Goal: Task Accomplishment & Management: Complete application form

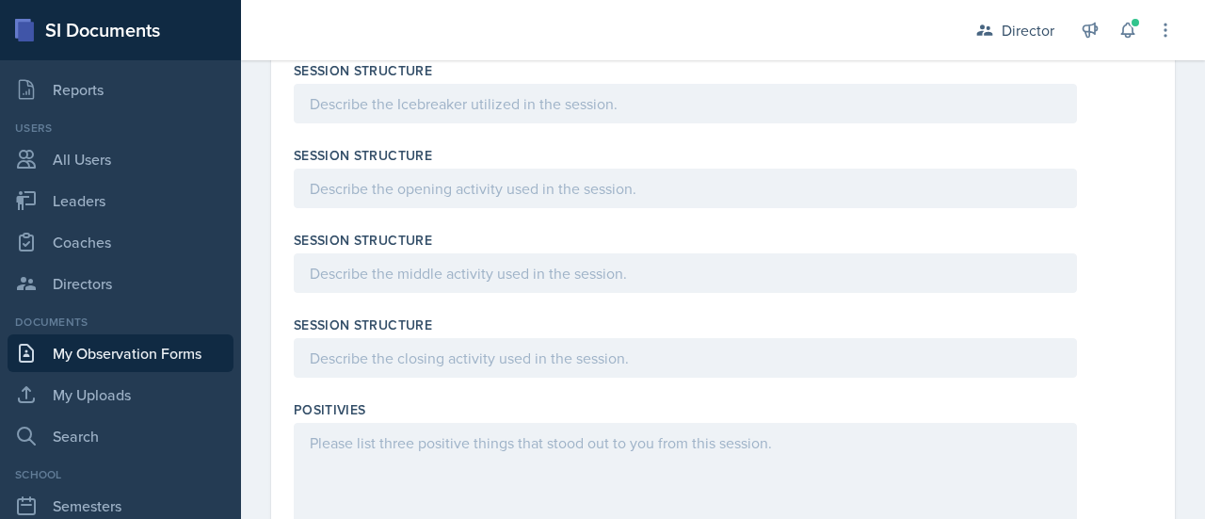
scroll to position [1877, 0]
click at [379, 103] on p at bounding box center [685, 102] width 751 height 23
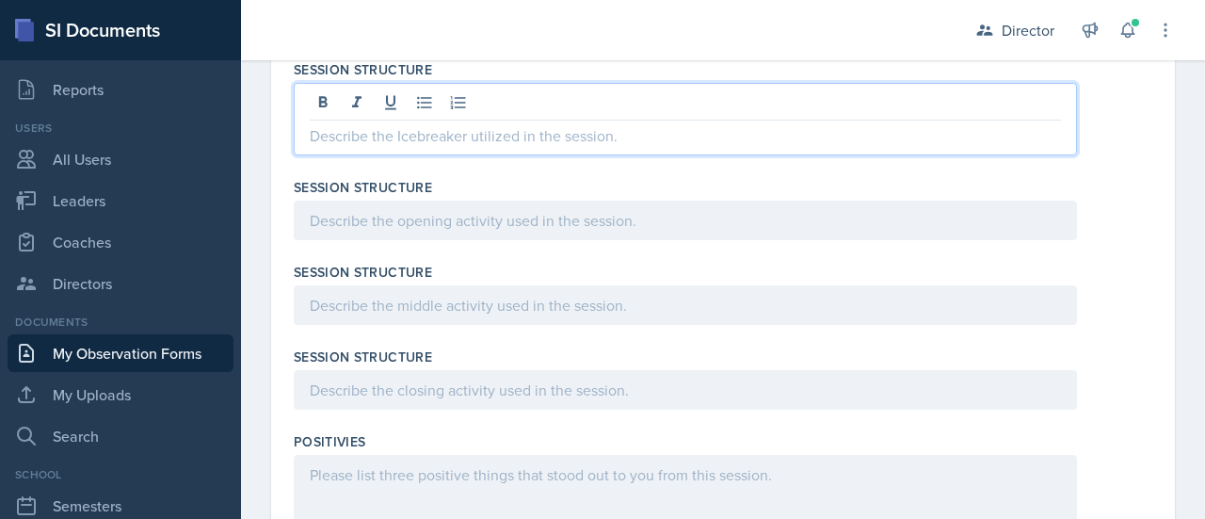
scroll to position [1910, 0]
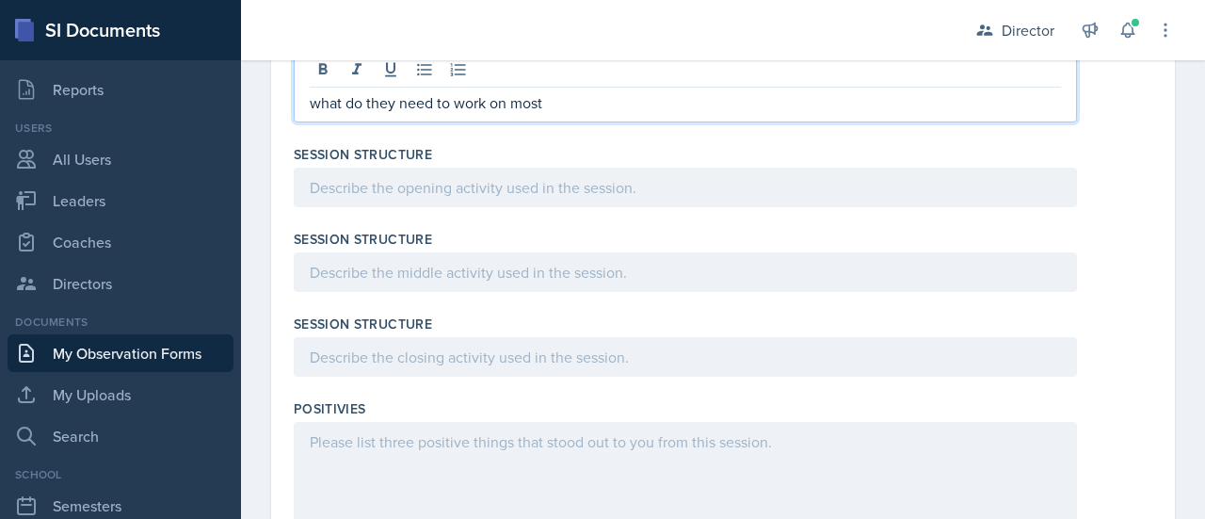
click at [339, 190] on div at bounding box center [685, 188] width 783 height 40
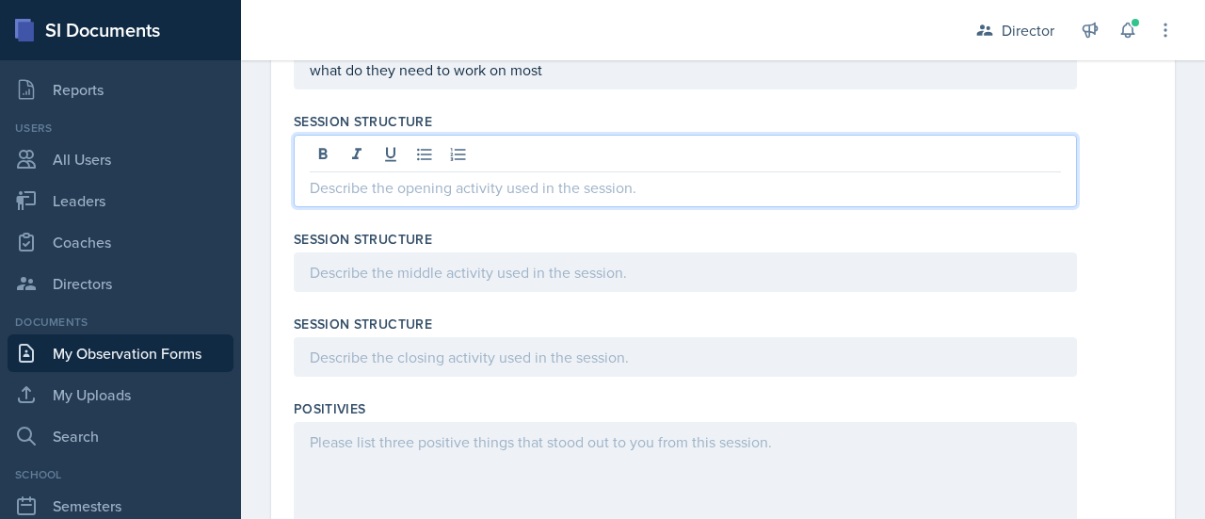
scroll to position [1877, 0]
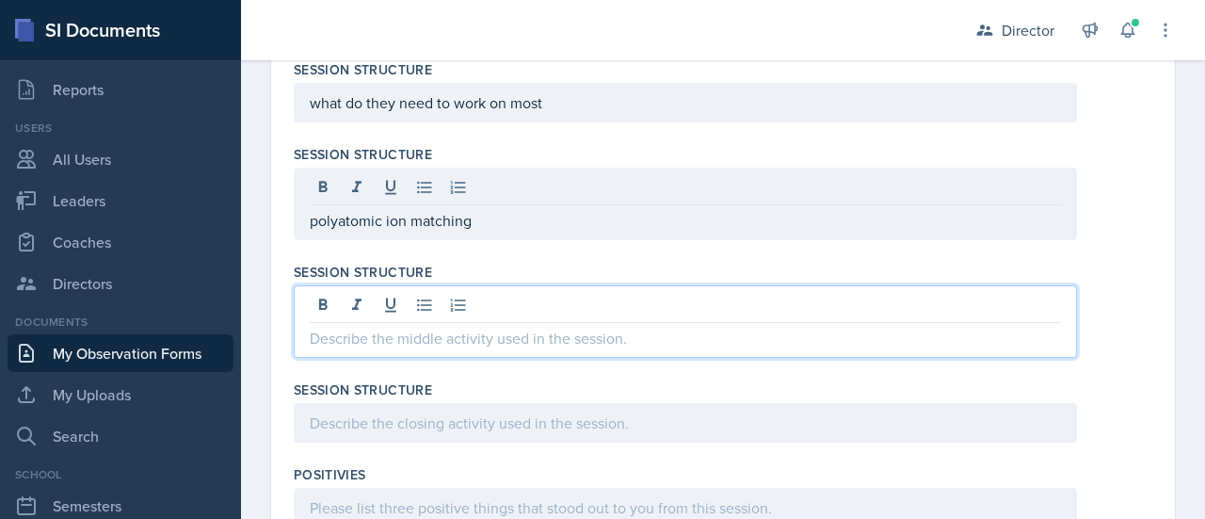
click at [345, 301] on div at bounding box center [685, 321] width 783 height 73
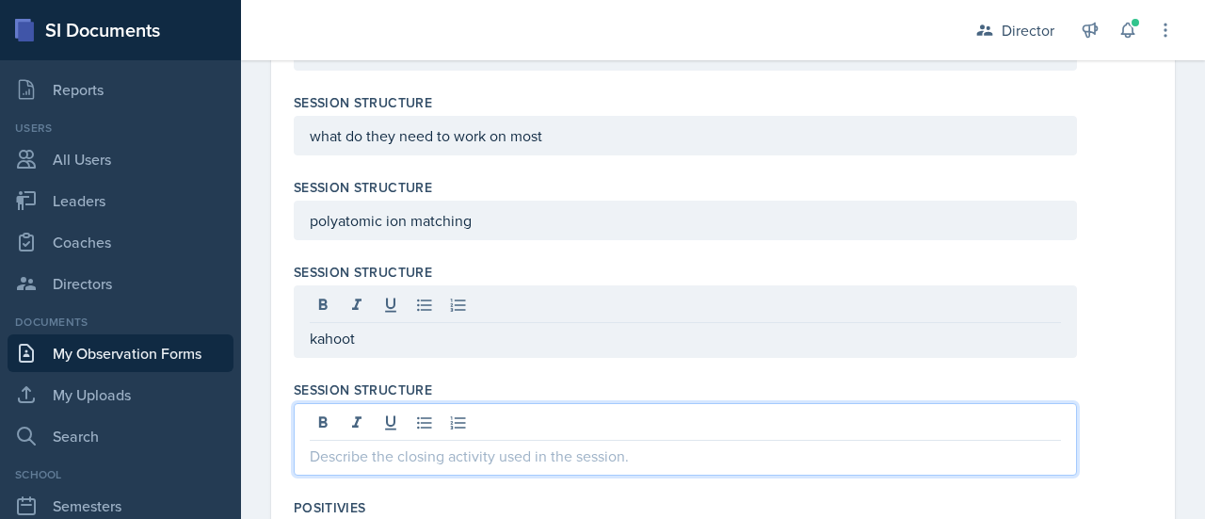
click at [340, 419] on div at bounding box center [685, 439] width 783 height 73
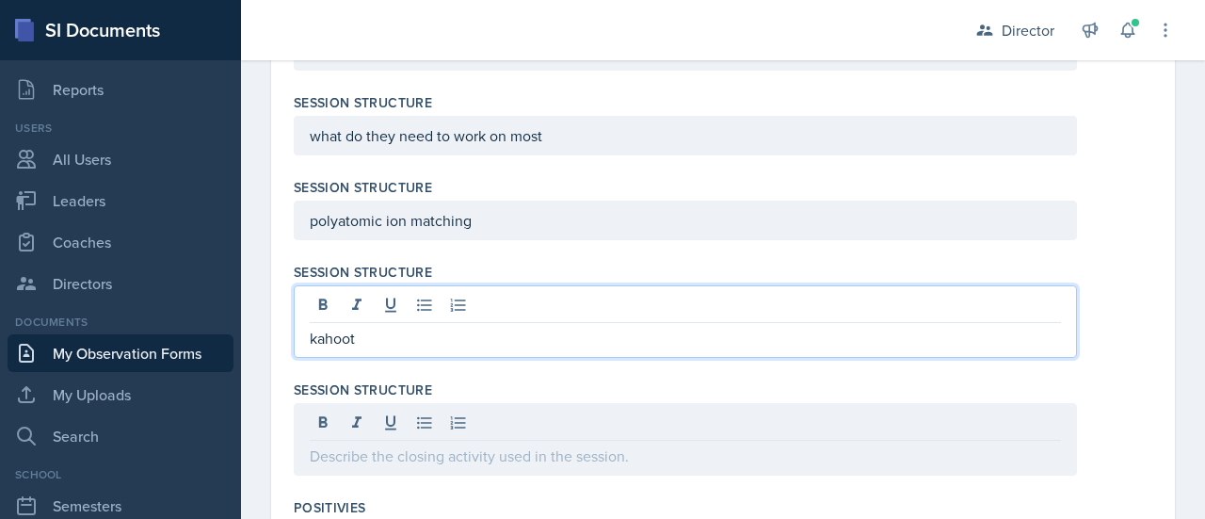
click at [387, 338] on p "kahoot" at bounding box center [685, 338] width 751 height 23
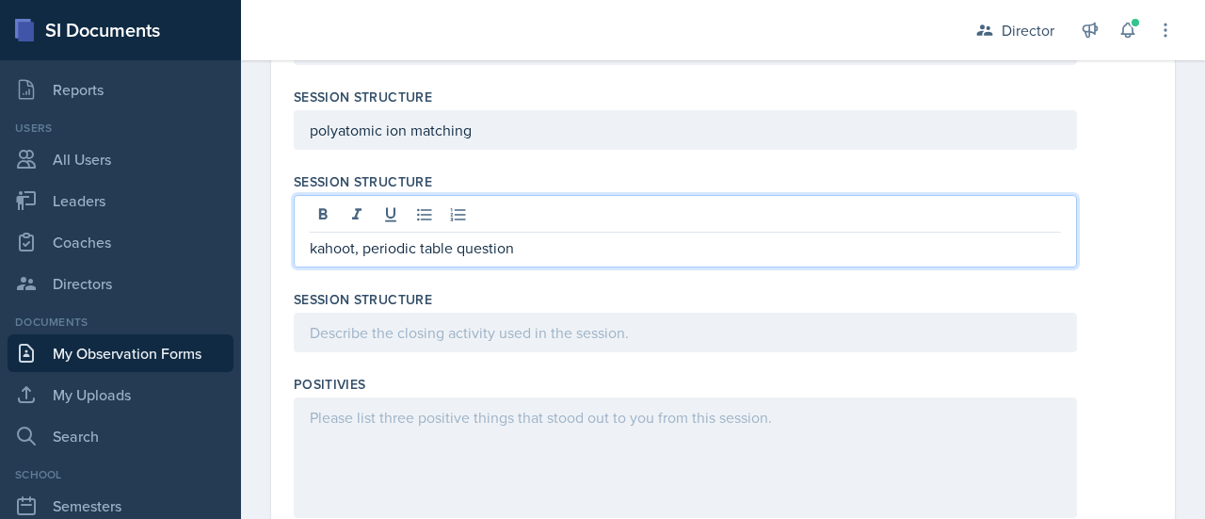
scroll to position [1987, 0]
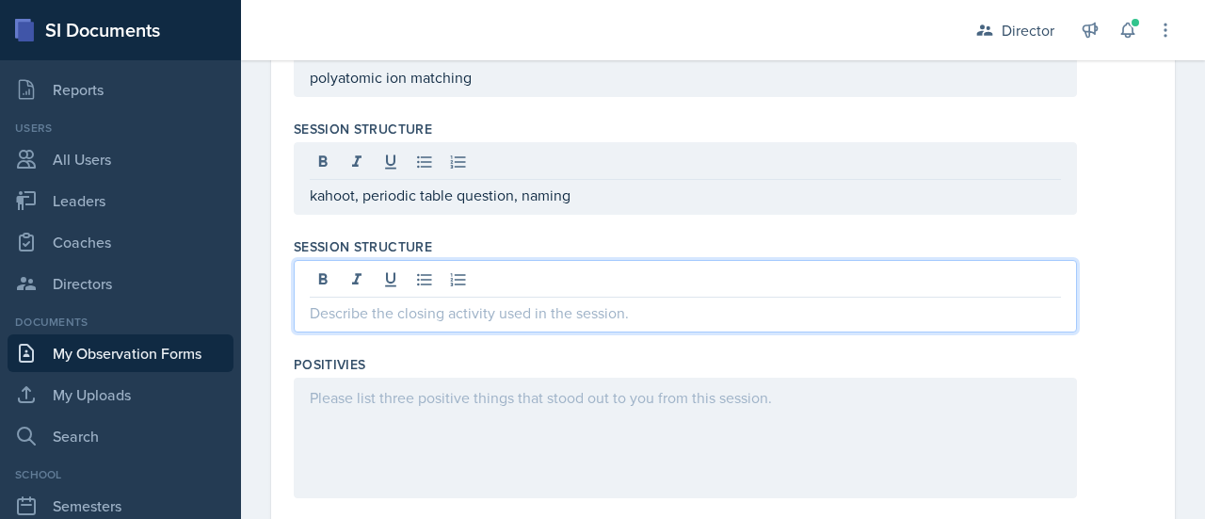
click at [396, 272] on div at bounding box center [685, 296] width 783 height 73
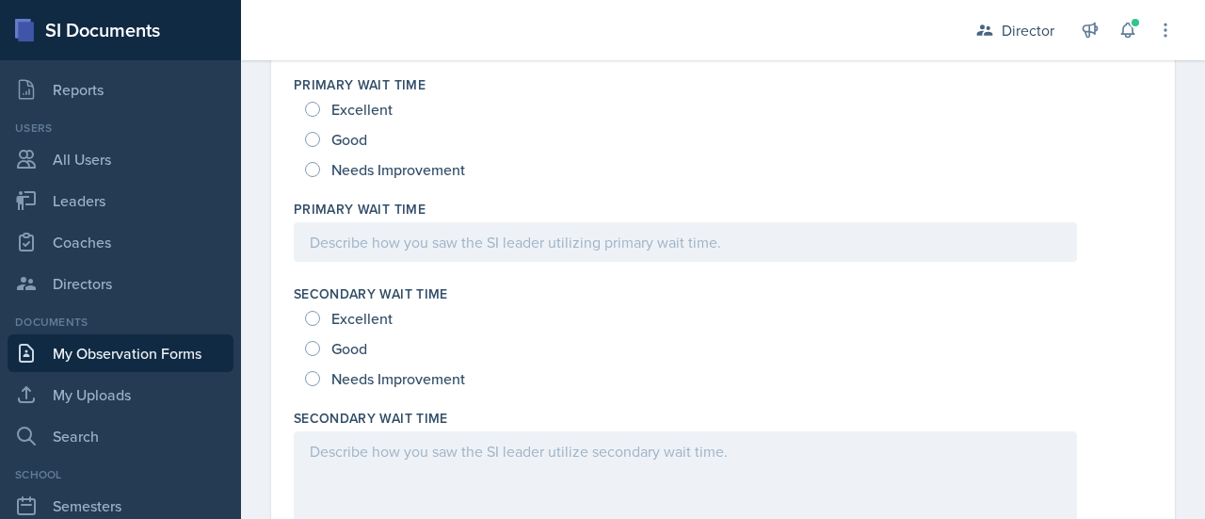
scroll to position [282, 0]
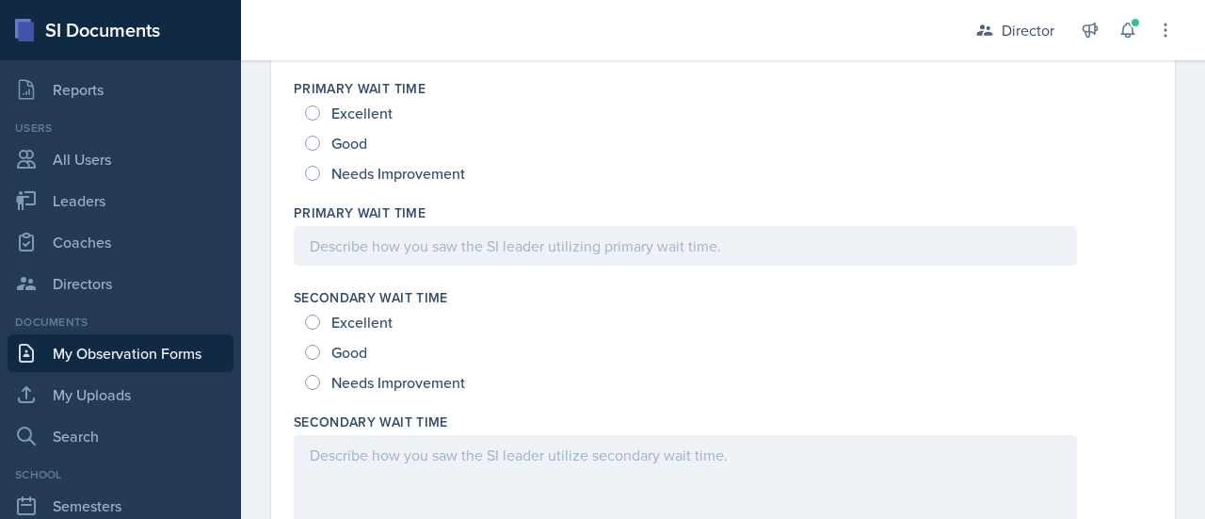
click at [356, 142] on span "Good" at bounding box center [349, 143] width 36 height 19
click at [320, 142] on input "Good" at bounding box center [312, 143] width 15 height 15
radio input "true"
click at [318, 114] on input "Excellent" at bounding box center [312, 112] width 15 height 15
radio input "true"
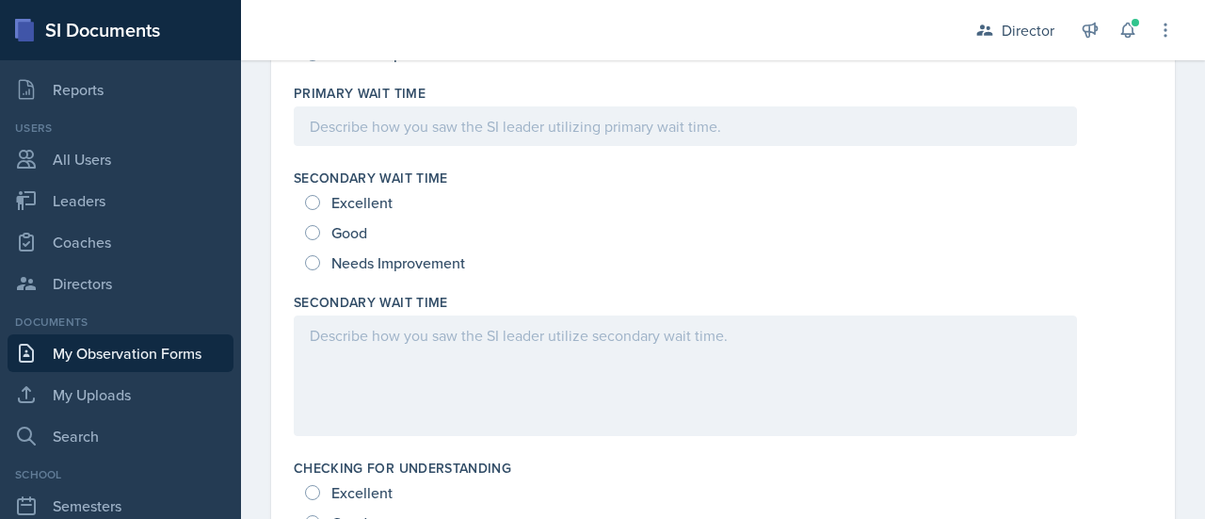
scroll to position [416, 0]
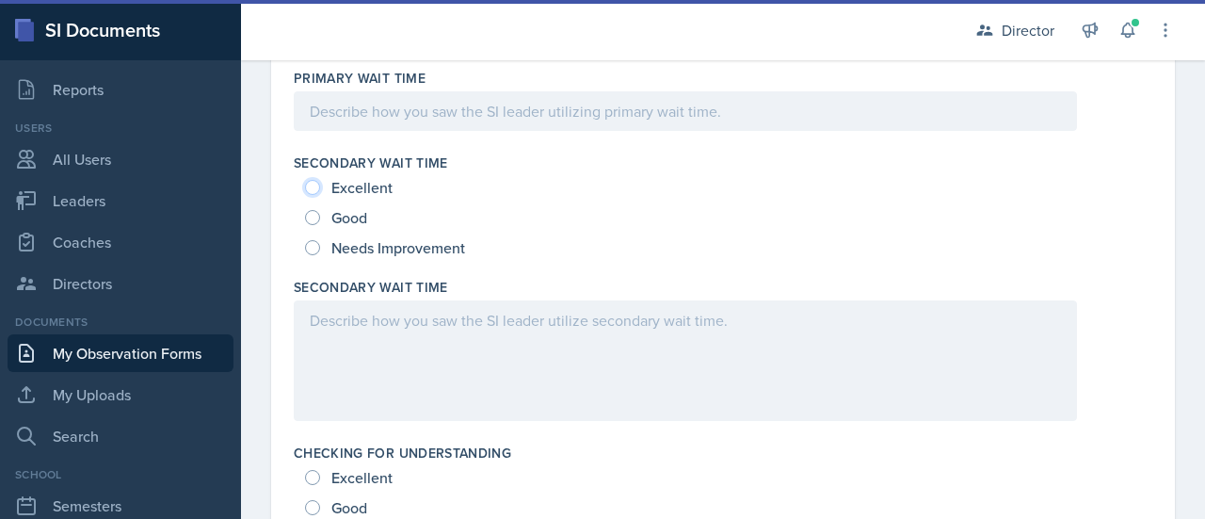
click at [317, 185] on input "Excellent" at bounding box center [312, 187] width 15 height 15
radio input "true"
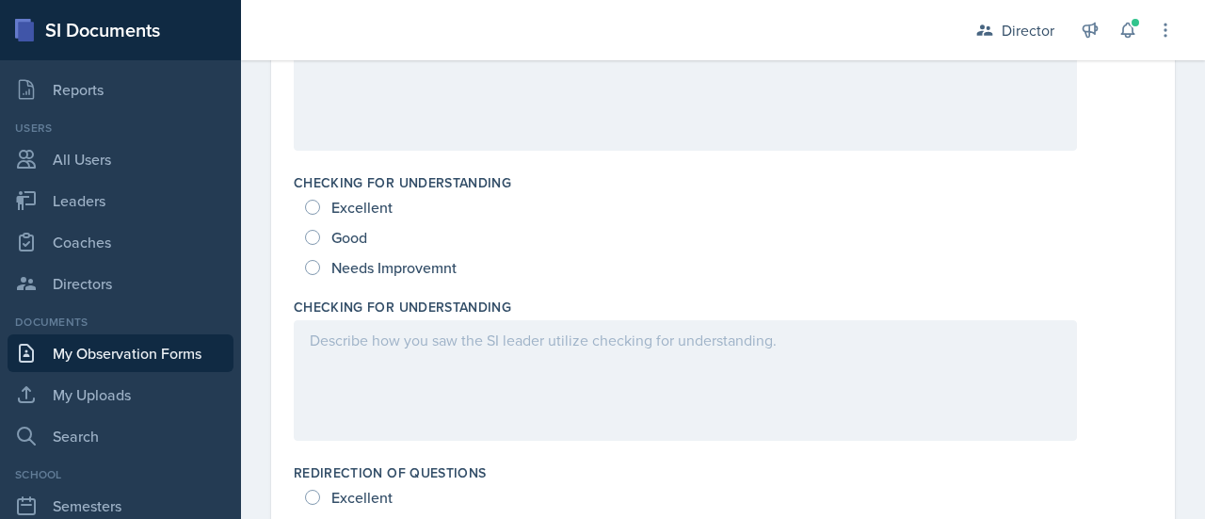
scroll to position [642, 0]
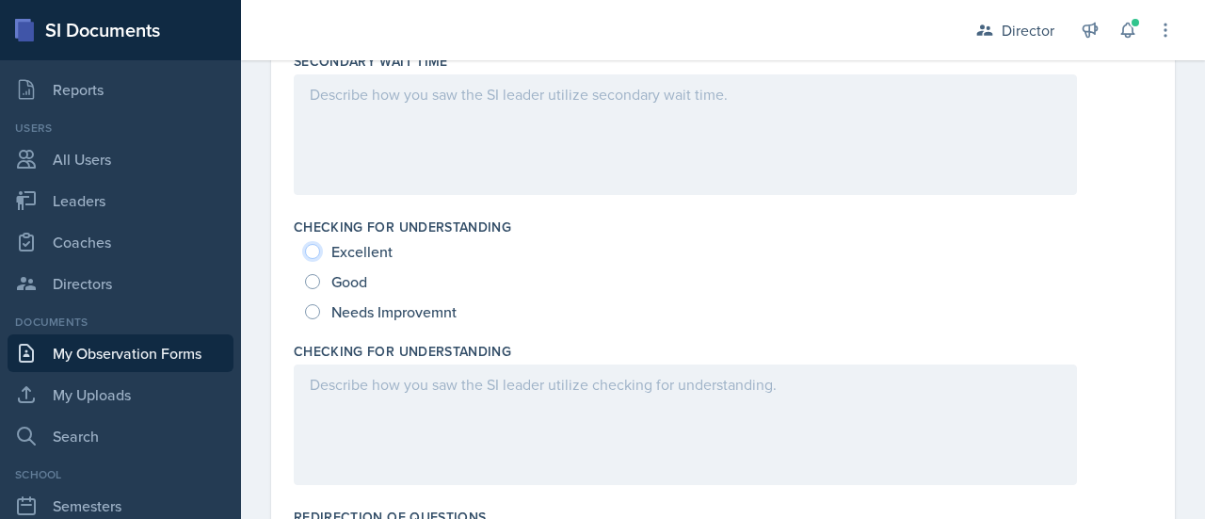
click at [313, 249] on input "Excellent" at bounding box center [312, 251] width 15 height 15
radio input "true"
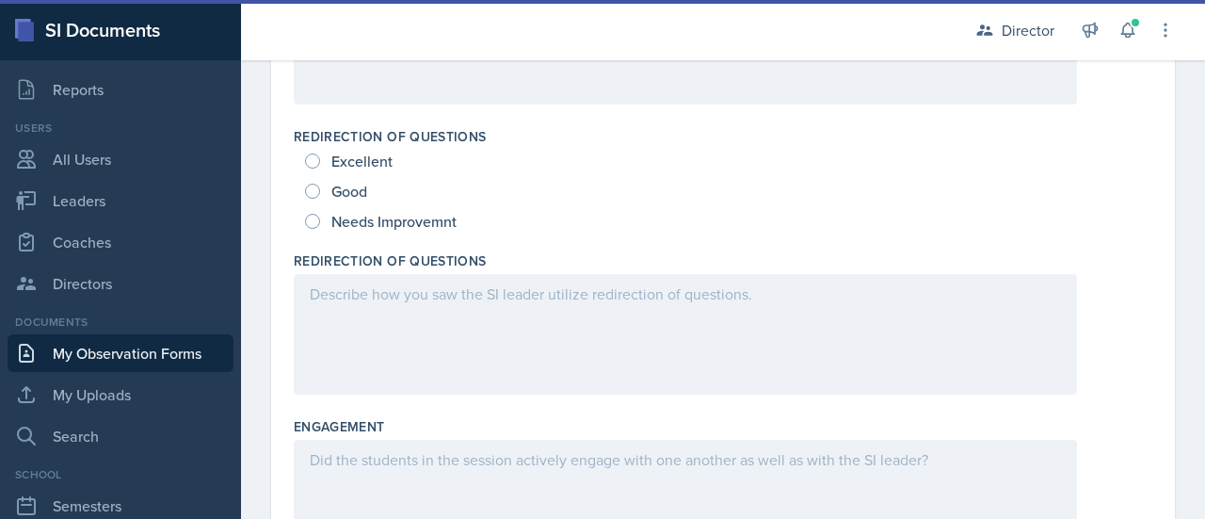
scroll to position [978, 0]
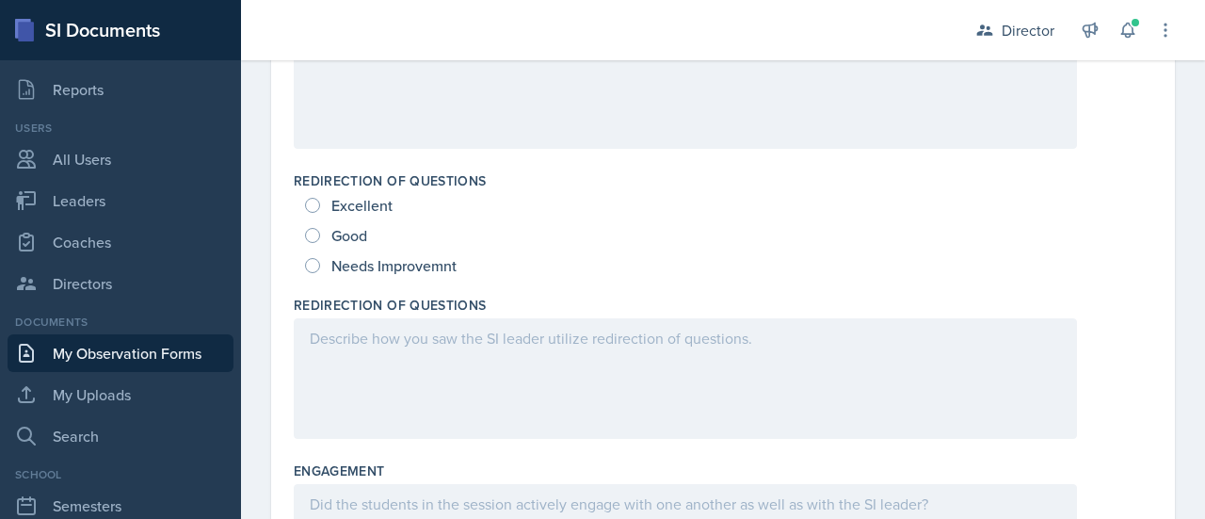
click at [347, 231] on span "Good" at bounding box center [349, 235] width 36 height 19
click at [320, 231] on input "Good" at bounding box center [312, 235] width 15 height 15
radio input "true"
click at [379, 361] on div at bounding box center [685, 378] width 783 height 121
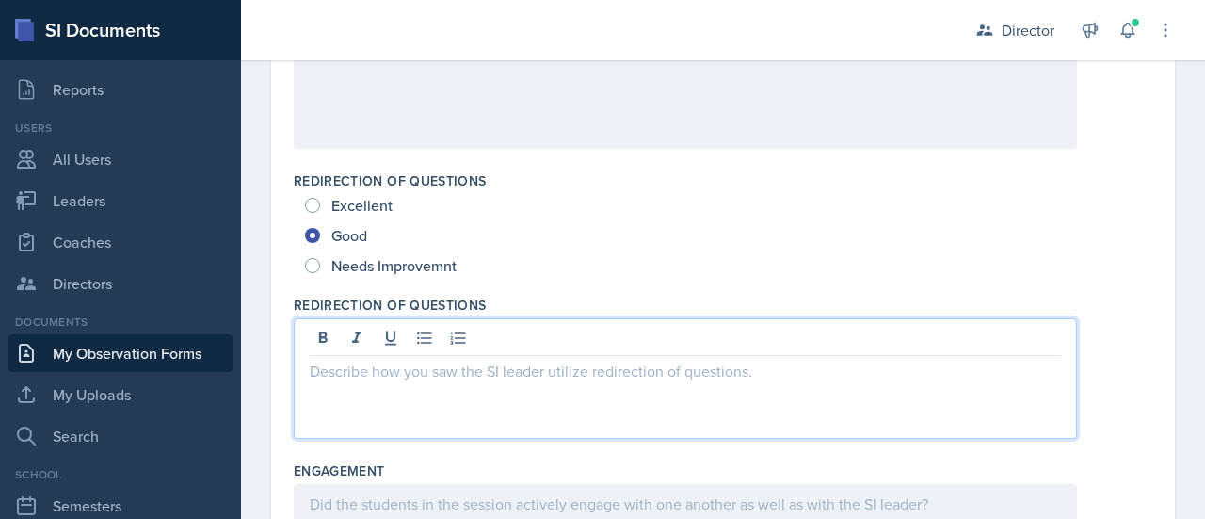
scroll to position [1011, 0]
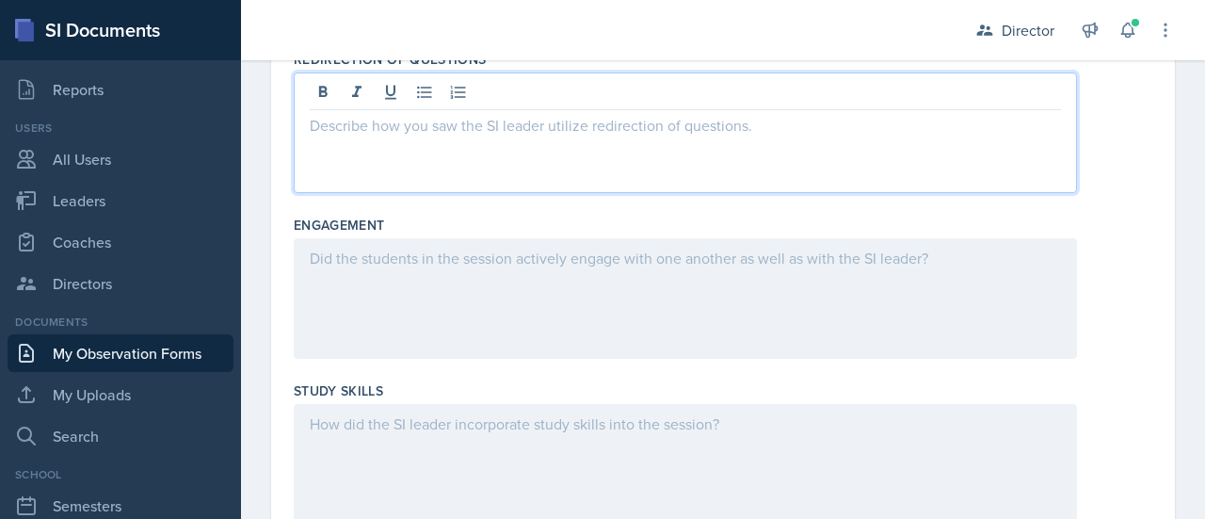
click at [388, 313] on div at bounding box center [685, 298] width 783 height 121
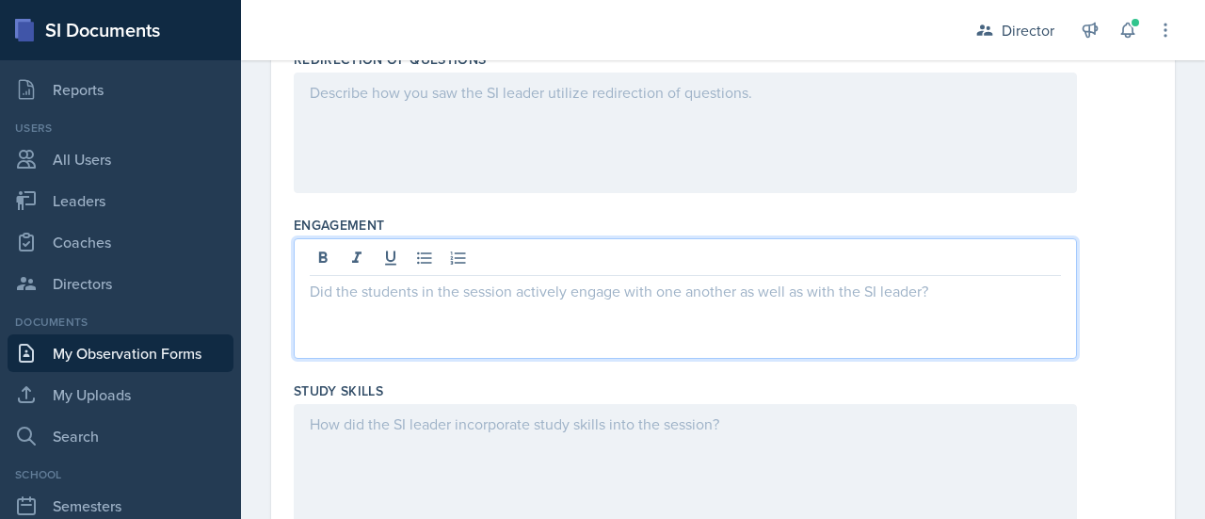
scroll to position [1256, 0]
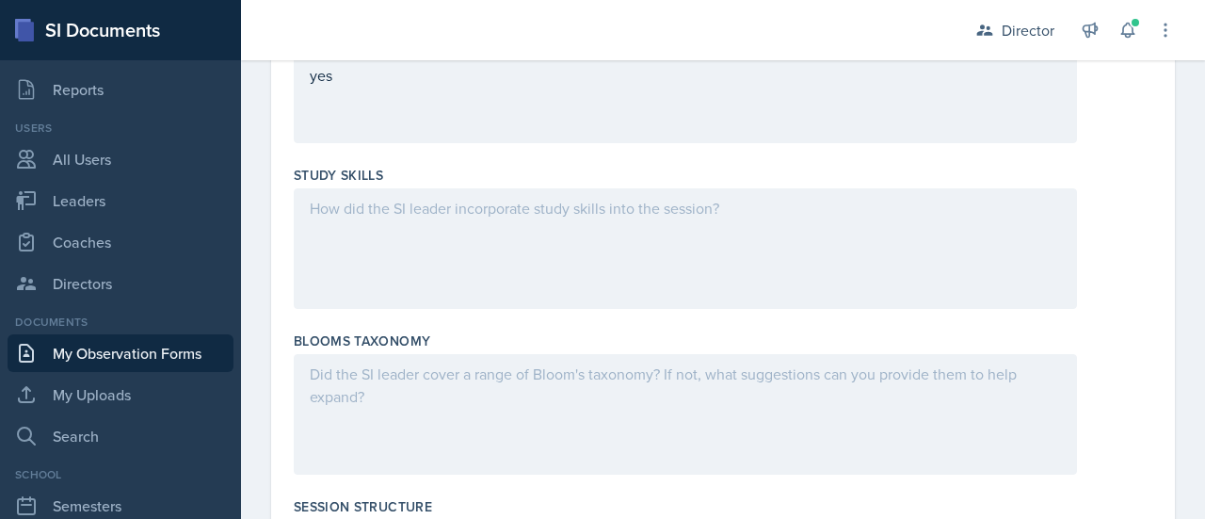
click at [384, 395] on div at bounding box center [685, 414] width 783 height 121
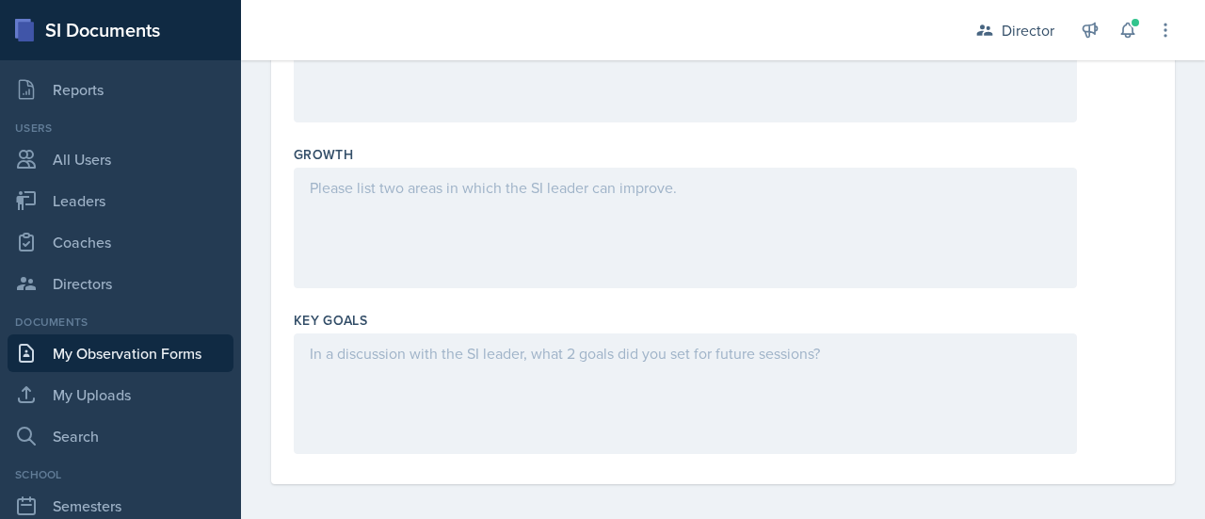
scroll to position [2301, 0]
click at [414, 385] on div at bounding box center [685, 389] width 783 height 121
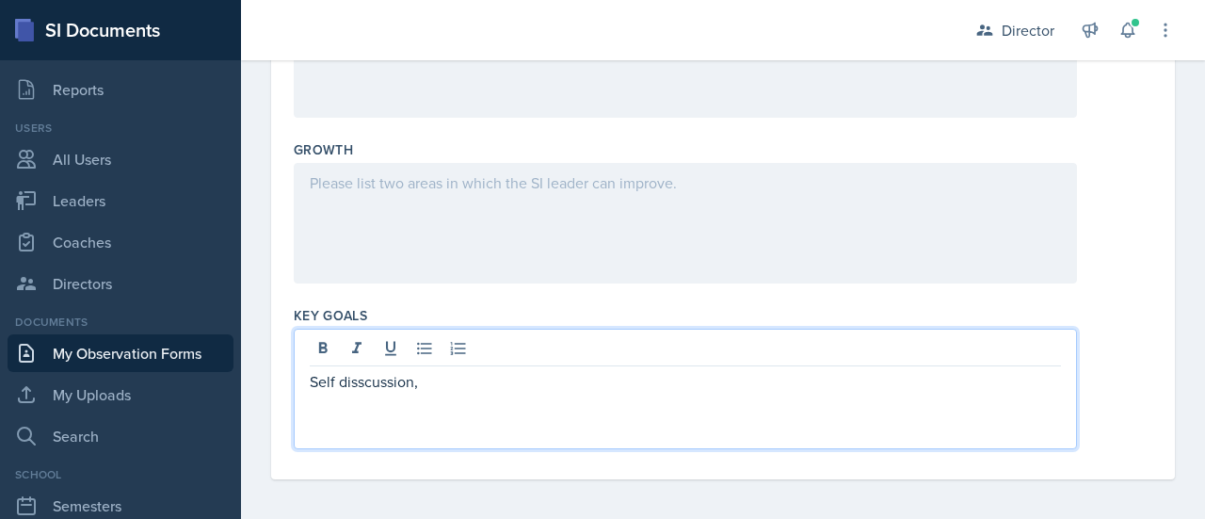
click at [365, 376] on p "Self disscussion," at bounding box center [685, 381] width 751 height 23
click at [423, 385] on p "Self discussion," at bounding box center [685, 381] width 751 height 23
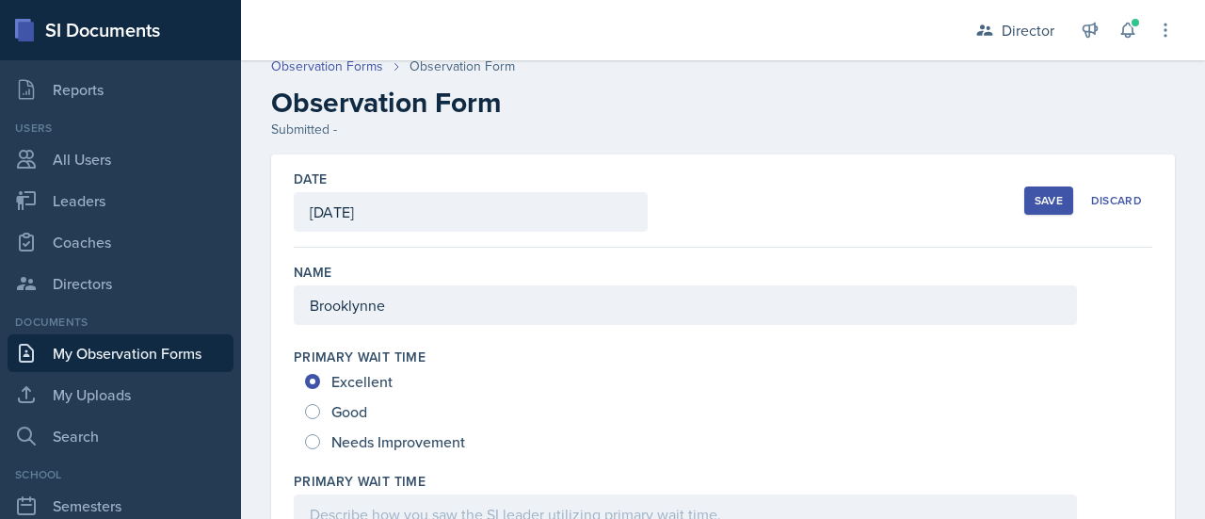
scroll to position [0, 0]
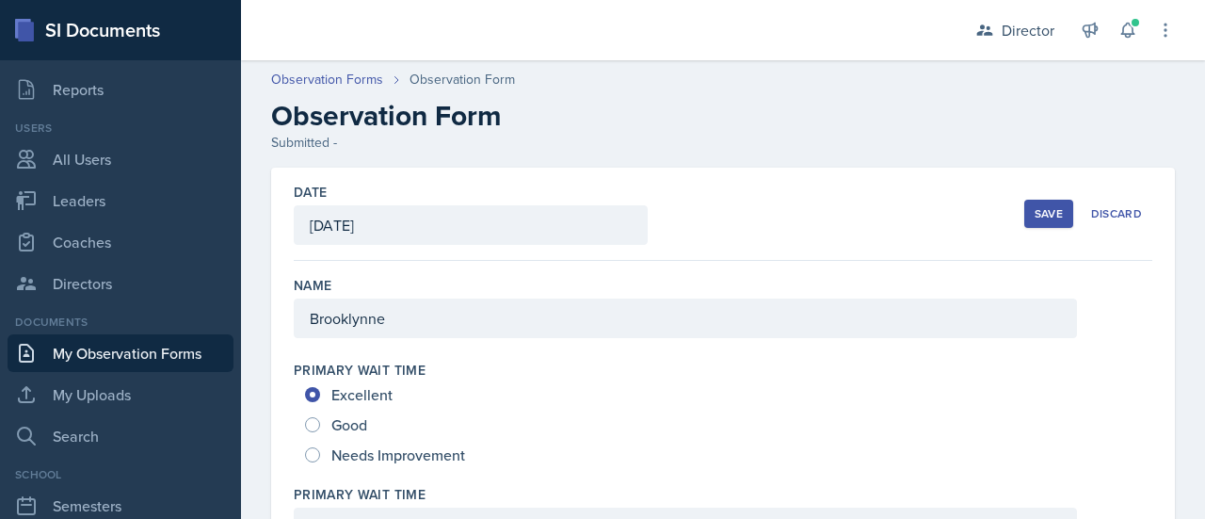
click at [1035, 216] on div "Save" at bounding box center [1049, 213] width 28 height 15
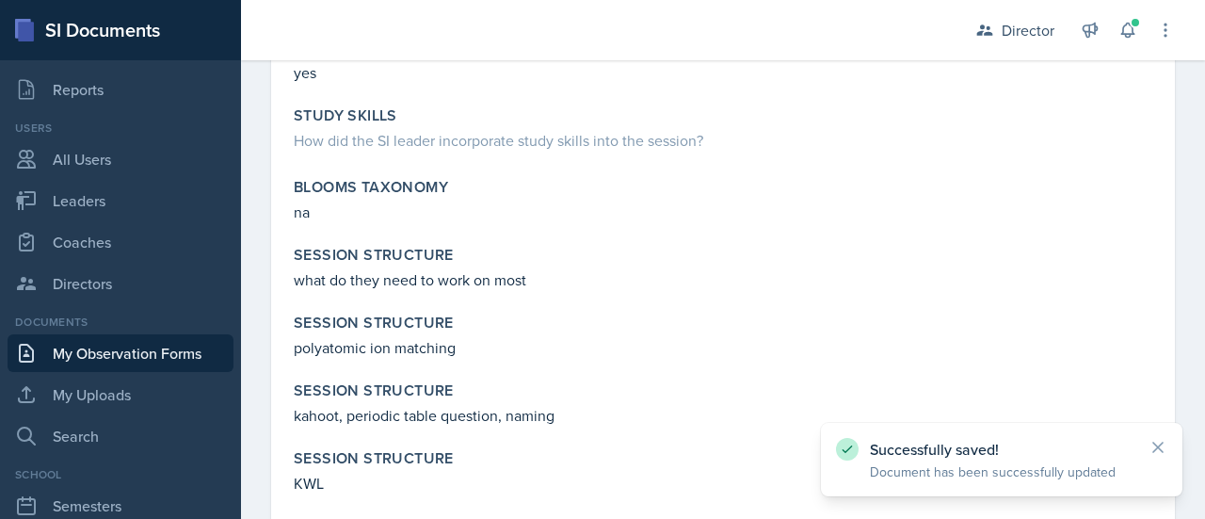
scroll to position [1469, 0]
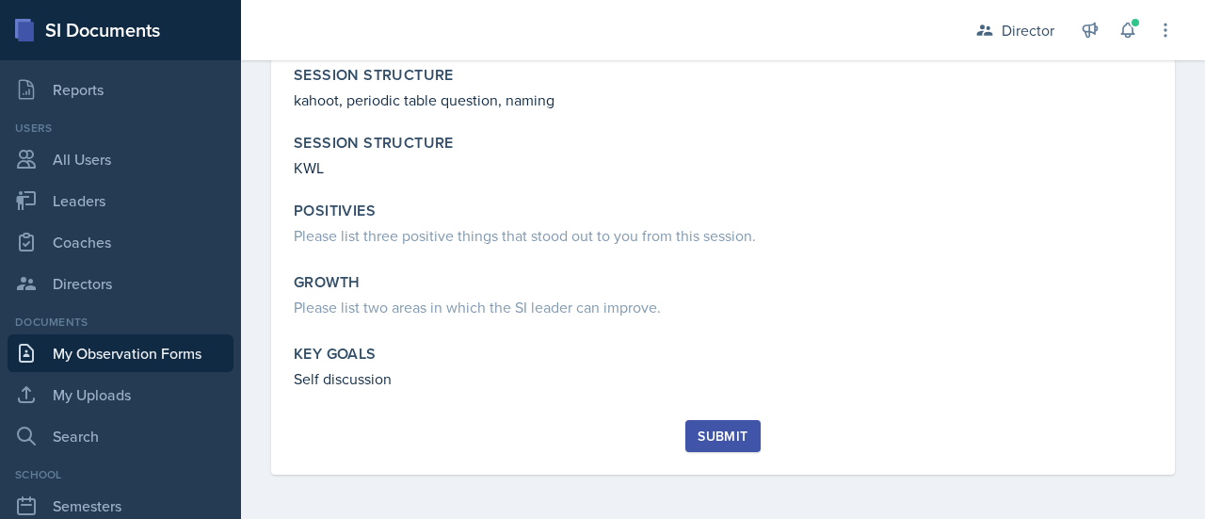
click at [723, 434] on div "Submit" at bounding box center [723, 435] width 50 height 15
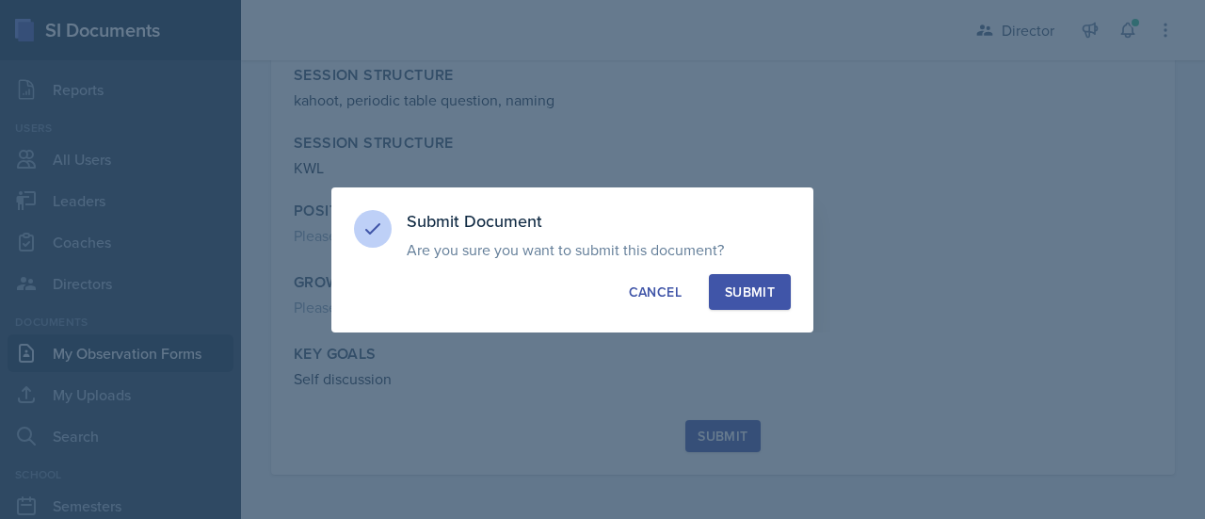
click at [761, 272] on div "Submit Document Are you sure you want to submit this document? This document wi…" at bounding box center [572, 259] width 482 height 145
click at [757, 283] on div "Submit" at bounding box center [750, 291] width 50 height 19
radio input "true"
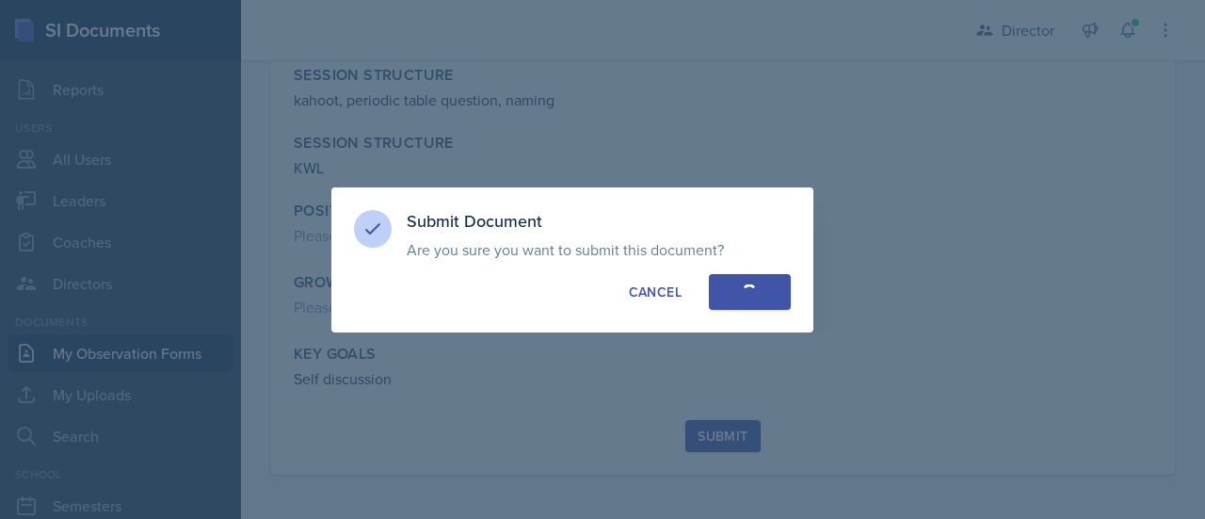
radio input "true"
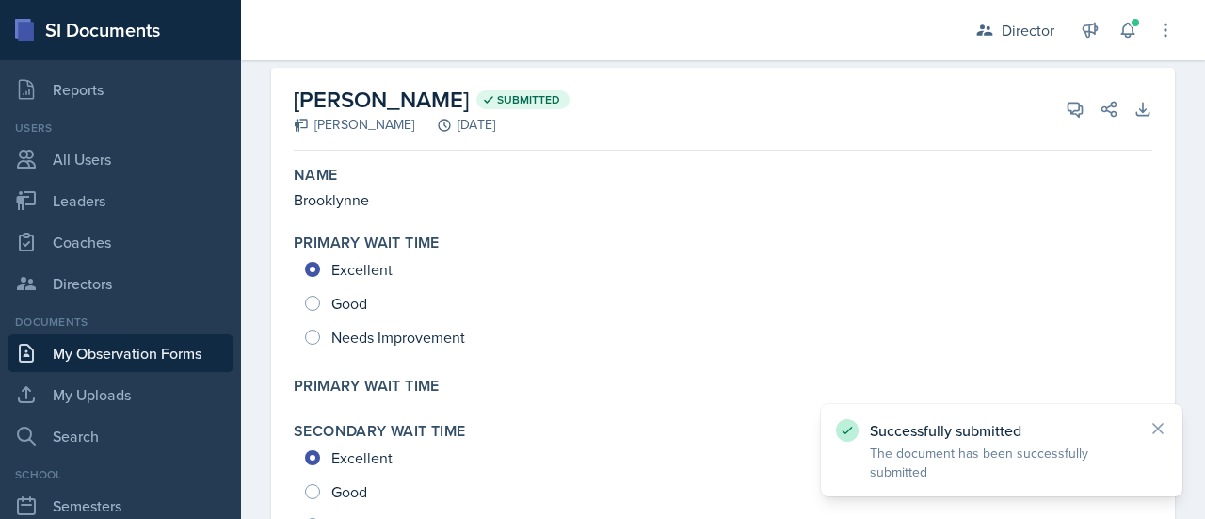
scroll to position [0, 0]
